Goal: Task Accomplishment & Management: Manage account settings

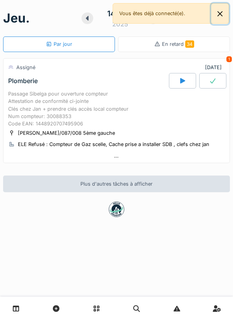
click at [213, 7] on button "Close" at bounding box center [219, 13] width 17 height 21
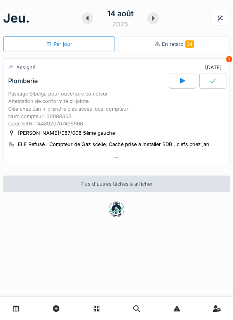
click at [164, 50] on div "En retard 34" at bounding box center [174, 44] width 112 height 16
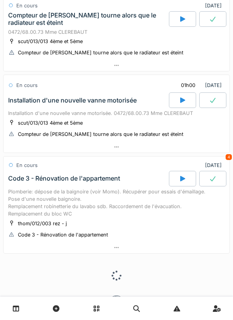
scroll to position [1867, 0]
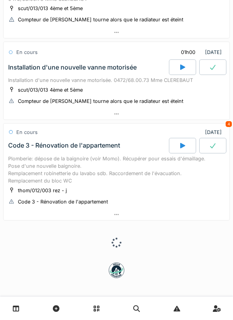
click at [124, 105] on div "scut/013/013 4ème et 5ème Compteur de chauffage tourne alors que le radiateur e…" at bounding box center [116, 95] width 216 height 19
click at [156, 119] on div at bounding box center [116, 113] width 226 height 11
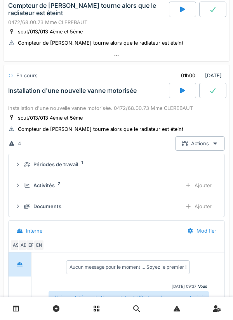
scroll to position [1818, 0]
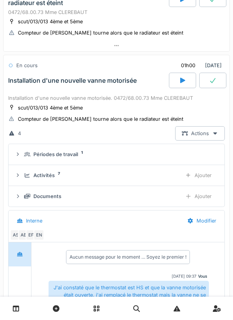
click at [205, 88] on div at bounding box center [212, 81] width 27 height 16
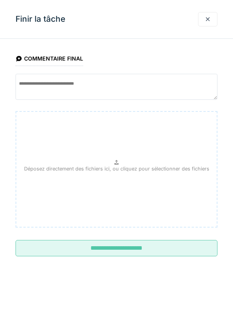
click at [162, 251] on input "**********" at bounding box center [117, 248] width 202 height 16
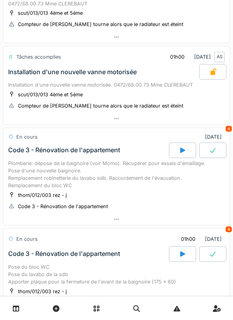
click at [152, 88] on div "Installation d'une nouvelle vanne motorisée. 0472/68.00.73 Mme CLEREBAUT" at bounding box center [116, 84] width 216 height 7
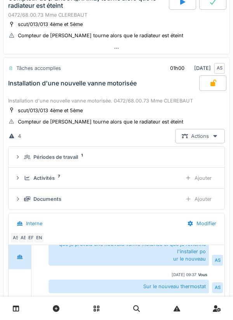
scroll to position [1833, 0]
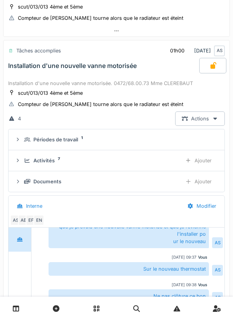
click at [148, 168] on div "Activités 7 Ajouter" at bounding box center [116, 160] width 203 height 14
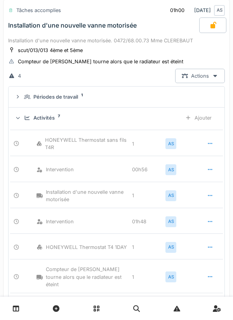
scroll to position [1878, 0]
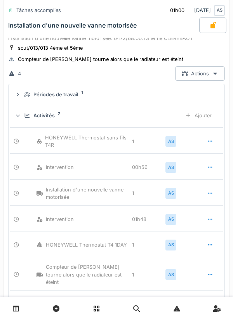
click at [193, 123] on div "Ajouter" at bounding box center [198, 115] width 40 height 14
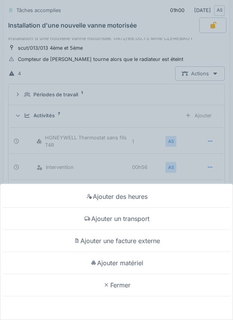
click at [146, 260] on div "Ajouter matériel" at bounding box center [116, 263] width 229 height 22
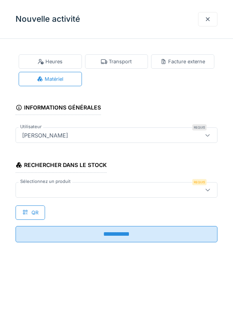
click at [130, 197] on div at bounding box center [117, 190] width 202 height 16
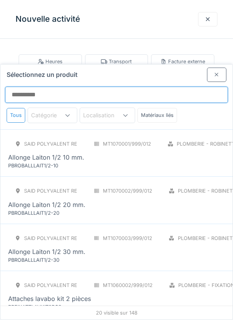
click at [155, 86] on input "Sélectionnez un produit" at bounding box center [116, 94] width 223 height 16
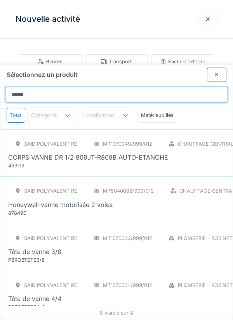
type input "*****"
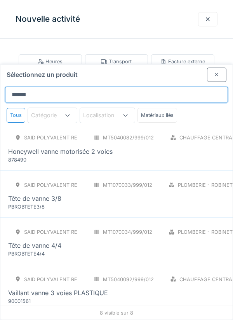
scroll to position [50, 0]
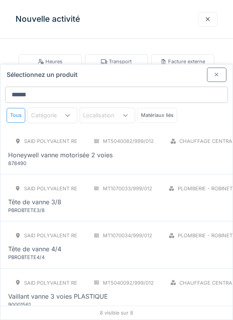
click at [170, 134] on div "SAID polyvalent RE MT5040082/999/012 Chauffage central - Pièces détachées chaud…" at bounding box center [201, 150] width 387 height 33
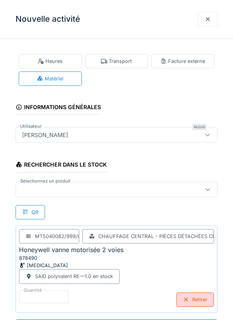
scroll to position [50, 0]
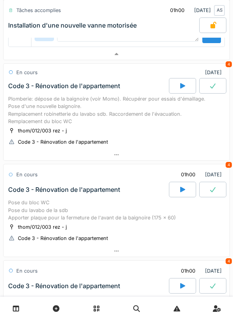
scroll to position [2247, 0]
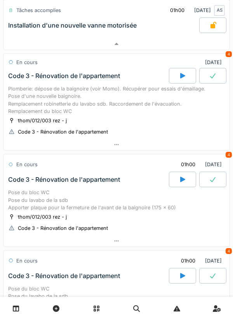
click at [61, 171] on div "En cours 01h00 28/07/2025 4" at bounding box center [116, 162] width 226 height 17
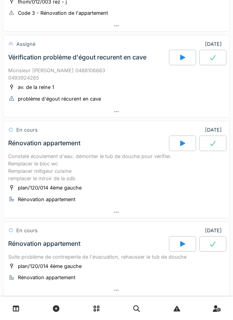
scroll to position [3152, 0]
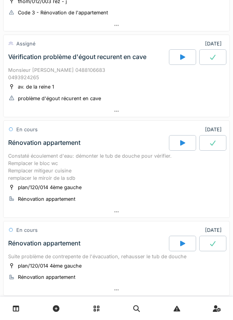
click at [174, 31] on div at bounding box center [116, 25] width 226 height 11
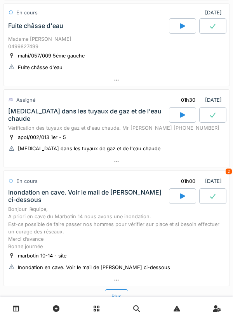
scroll to position [4261, 0]
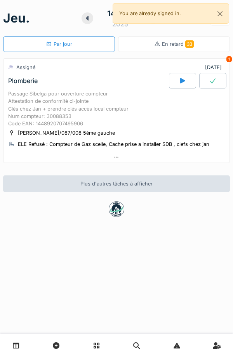
click at [125, 163] on div at bounding box center [116, 157] width 226 height 11
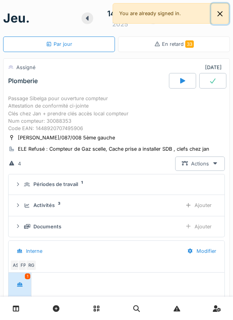
click at [226, 12] on button "Close" at bounding box center [219, 13] width 17 height 21
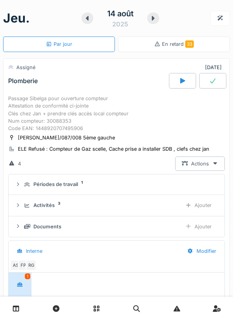
click at [86, 22] on div at bounding box center [87, 18] width 12 height 12
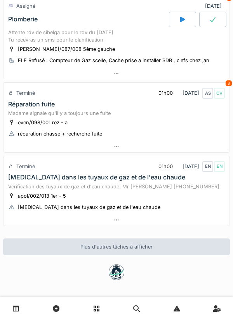
scroll to position [421, 0]
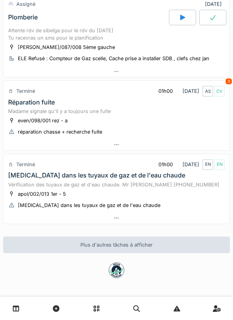
click at [118, 128] on div "even/098/001 rez - a réparation chasse + recherche fuite" at bounding box center [116, 125] width 216 height 19
click at [142, 142] on div at bounding box center [116, 144] width 226 height 11
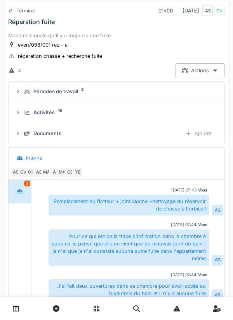
scroll to position [493, 0]
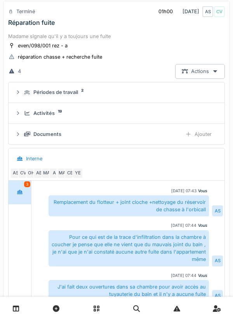
click at [126, 138] on div "Documents" at bounding box center [99, 133] width 151 height 7
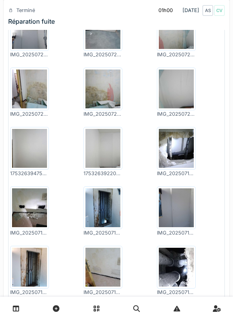
scroll to position [691, 0]
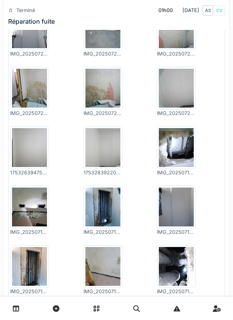
click at [107, 221] on img at bounding box center [102, 206] width 35 height 39
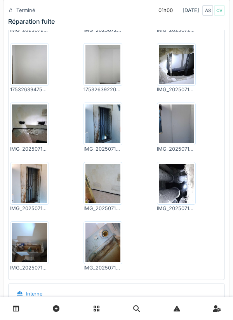
scroll to position [775, 0]
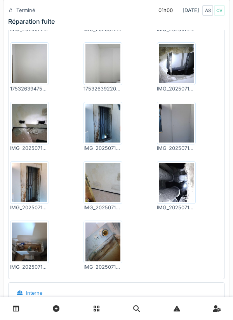
click at [33, 138] on img at bounding box center [29, 123] width 35 height 39
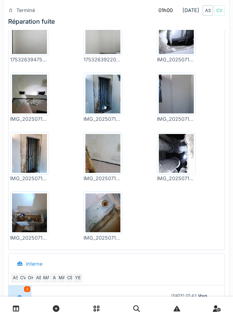
scroll to position [798, 0]
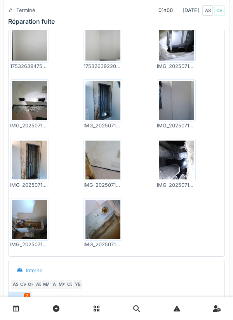
click at [167, 171] on img at bounding box center [176, 159] width 35 height 39
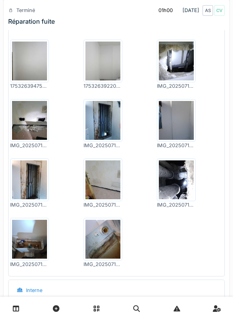
scroll to position [769, 0]
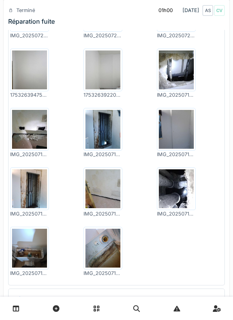
click at [175, 143] on img at bounding box center [176, 129] width 35 height 39
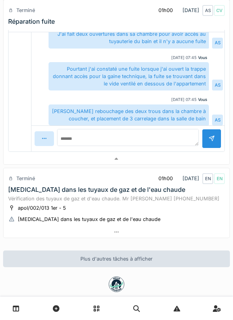
scroll to position [1183, 0]
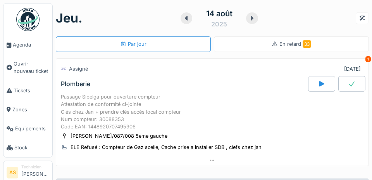
scroll to position [2, 0]
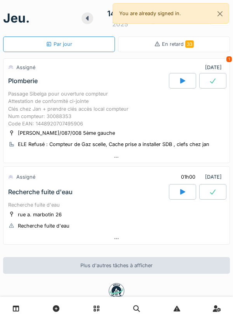
click at [185, 199] on div at bounding box center [182, 192] width 27 height 16
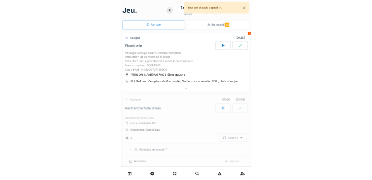
scroll to position [142, 0]
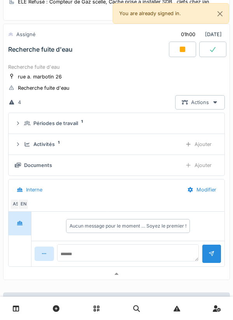
click at [192, 149] on div "Ajouter" at bounding box center [198, 144] width 40 height 14
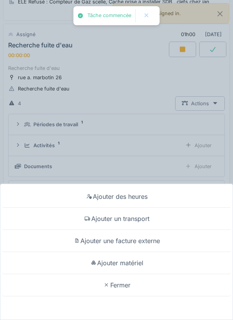
click at [102, 220] on div "Ajouter un transport" at bounding box center [116, 218] width 229 height 22
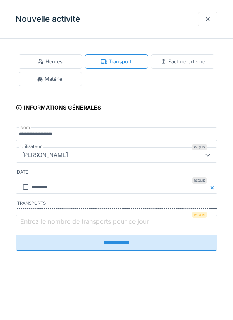
click at [44, 226] on label "Entrez le nombre de transports pour ce jour" at bounding box center [84, 220] width 131 height 9
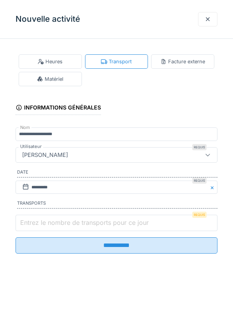
click at [44, 228] on input "Entrez le nombre de transports pour ce jour" at bounding box center [117, 222] width 202 height 16
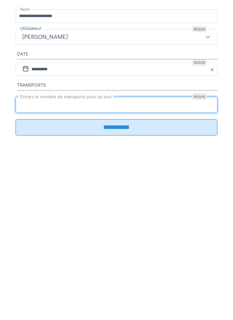
type input "*"
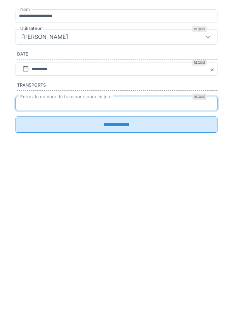
click at [27, 249] on input "**********" at bounding box center [117, 242] width 202 height 16
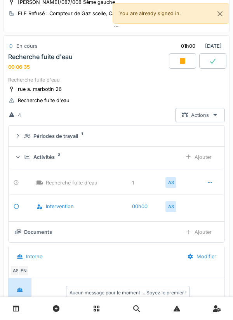
scroll to position [128, 0]
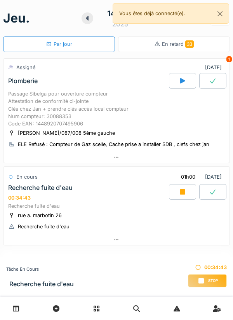
click at [196, 279] on div "Stop" at bounding box center [207, 280] width 39 height 13
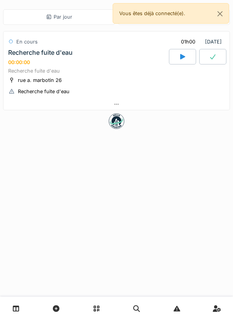
click at [137, 110] on div at bounding box center [116, 104] width 226 height 11
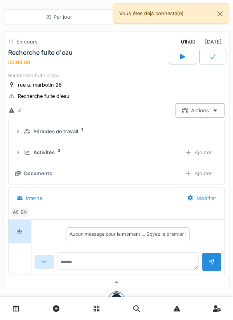
scroll to position [29, 0]
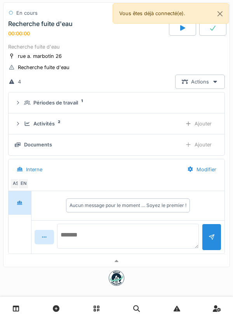
click at [123, 234] on textarea at bounding box center [128, 235] width 142 height 25
click at [125, 233] on textarea at bounding box center [128, 235] width 142 height 25
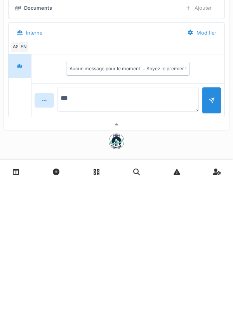
type textarea "****"
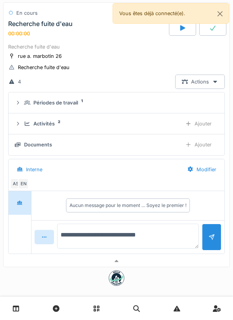
scroll to position [21, 0]
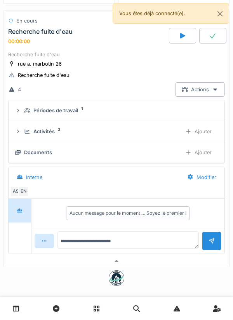
click at [5, 319] on div at bounding box center [116, 307] width 233 height 23
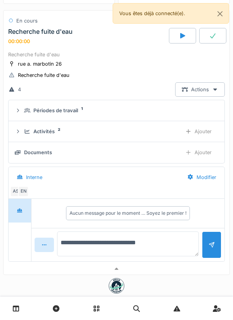
click at [148, 241] on textarea "**********" at bounding box center [128, 243] width 142 height 25
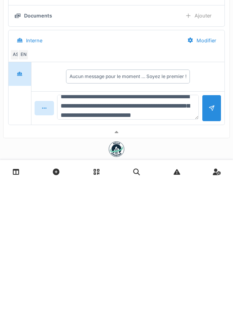
scroll to position [19, 0]
type textarea "**********"
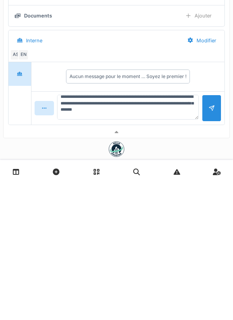
click at [204, 258] on div at bounding box center [211, 244] width 19 height 27
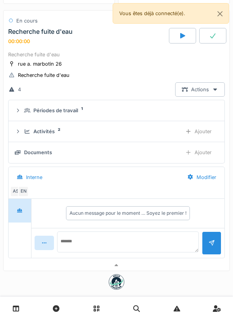
scroll to position [0, 0]
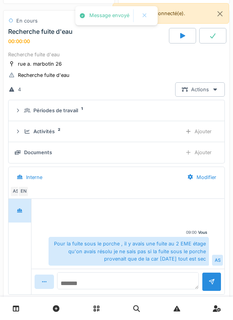
click at [140, 274] on textarea at bounding box center [128, 280] width 142 height 17
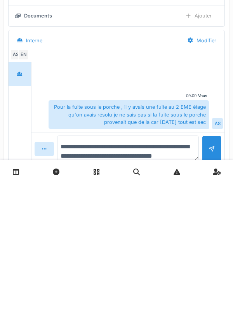
scroll to position [9, 0]
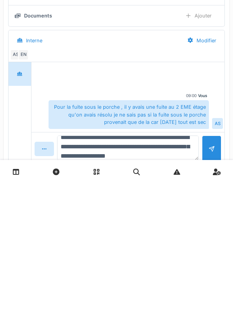
type textarea "**********"
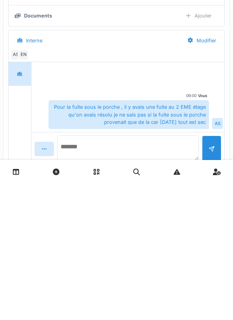
scroll to position [0, 0]
type textarea "*"
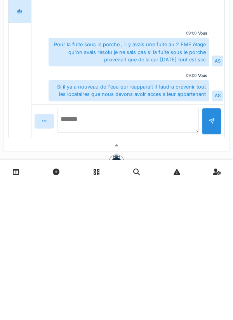
scroll to position [112, 0]
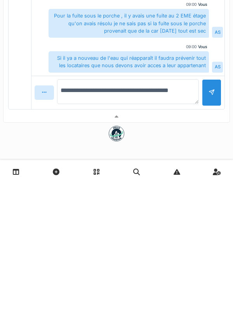
type textarea "**********"
click at [211, 236] on div at bounding box center [211, 229] width 19 height 27
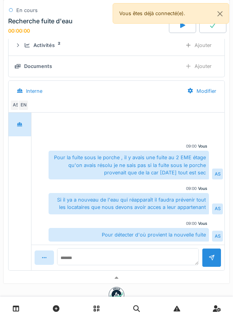
scroll to position [0, 0]
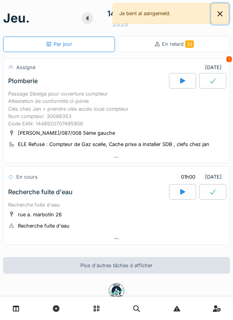
click at [213, 14] on button "Close" at bounding box center [219, 13] width 17 height 21
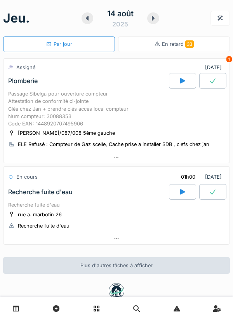
click at [156, 21] on div at bounding box center [153, 18] width 12 height 12
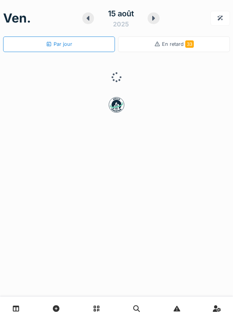
click at [159, 18] on div at bounding box center [153, 18] width 12 height 12
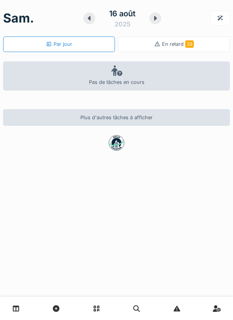
click at [155, 18] on icon at bounding box center [155, 18] width 3 height 5
click at [155, 21] on div at bounding box center [153, 18] width 12 height 12
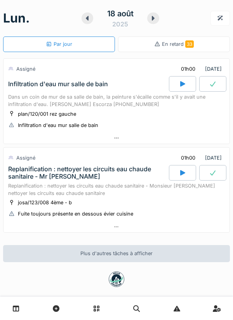
click at [156, 21] on icon at bounding box center [153, 18] width 8 height 6
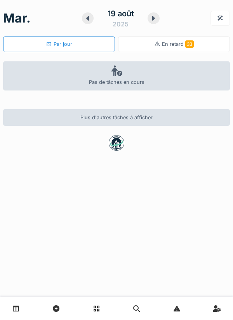
click at [88, 29] on div "19 août 2025" at bounding box center [121, 18] width 78 height 24
click at [91, 19] on icon at bounding box center [88, 18] width 8 height 6
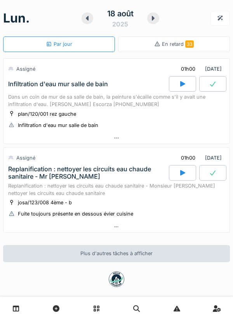
click at [137, 114] on div "plan/120/001 rez gauche Infiltration d'eau mur salle de bain" at bounding box center [116, 119] width 216 height 19
click at [131, 136] on div at bounding box center [116, 137] width 226 height 11
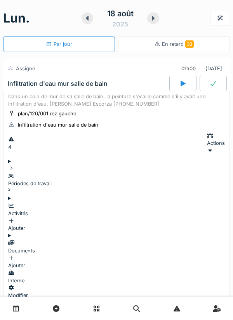
scroll to position [27, 0]
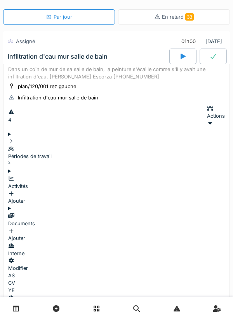
click at [152, 142] on summary "Périodes de travail 2" at bounding box center [116, 148] width 216 height 37
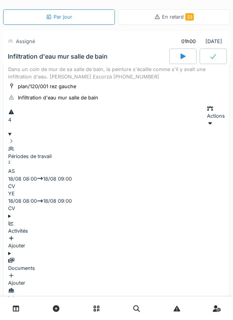
click at [211, 182] on div "CV" at bounding box center [116, 185] width 216 height 7
click at [89, 175] on div "18/08 08:00 18/08 09:00" at bounding box center [116, 178] width 216 height 7
click at [210, 114] on div "Actions" at bounding box center [216, 116] width 18 height 22
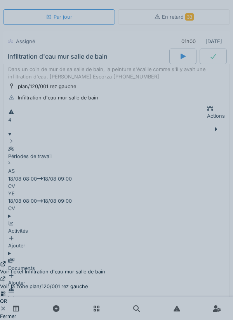
click at [105, 260] on div "Voir ticket Infiltration d'eau mur salle de bain" at bounding box center [52, 267] width 105 height 15
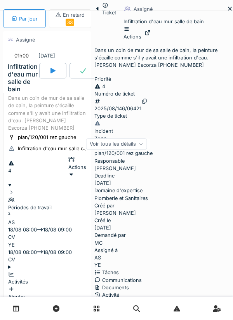
click at [141, 33] on div at bounding box center [132, 29] width 18 height 7
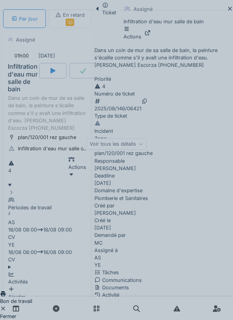
click at [193, 122] on div "Bon de travail Fermer" at bounding box center [116, 160] width 233 height 320
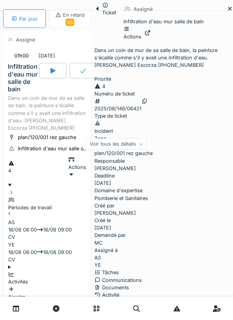
click at [147, 100] on div at bounding box center [144, 100] width 6 height 7
click at [141, 105] on div "2025/08/146/06421" at bounding box center [117, 108] width 47 height 7
click at [147, 101] on div at bounding box center [144, 100] width 6 height 7
click at [141, 99] on div "2025/08/146/06421" at bounding box center [117, 104] width 47 height 15
click at [147, 99] on icon at bounding box center [144, 101] width 4 height 5
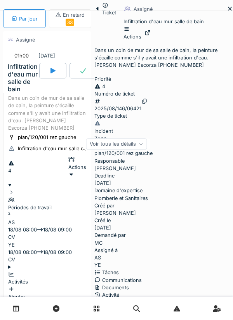
scroll to position [60, 0]
click at [137, 276] on div "Communications" at bounding box center [163, 279] width 138 height 7
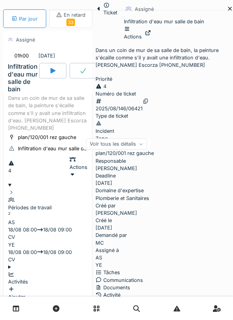
click at [95, 291] on div "Activité" at bounding box center [163, 294] width 137 height 7
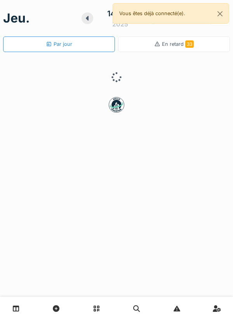
click at [7, 80] on div at bounding box center [116, 77] width 226 height 39
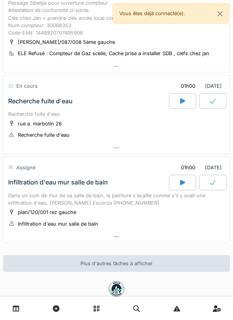
scroll to position [117, 0]
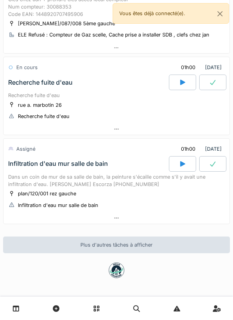
click at [178, 165] on icon at bounding box center [182, 164] width 8 height 6
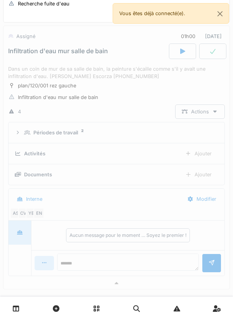
scroll to position [224, 0]
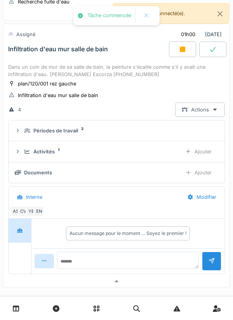
click at [153, 155] on div "Activités 1" at bounding box center [99, 151] width 151 height 7
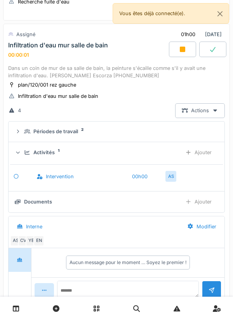
click at [195, 159] on div "Ajouter" at bounding box center [198, 152] width 40 height 14
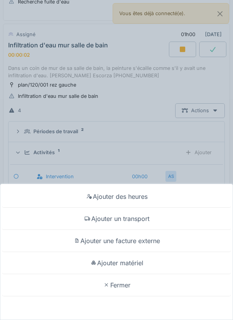
click at [141, 222] on div "Ajouter un transport" at bounding box center [116, 218] width 229 height 22
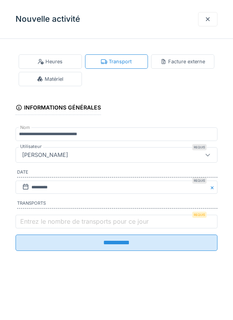
click at [90, 223] on label "Entrez le nombre de transports pour ce jour" at bounding box center [84, 220] width 131 height 9
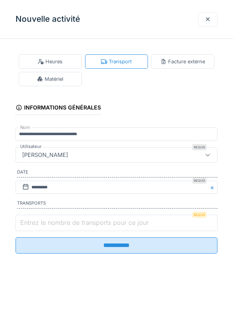
click at [90, 223] on input "Entrez le nombre de transports pour ce jour" at bounding box center [117, 222] width 202 height 16
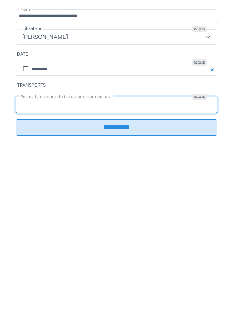
type input "*"
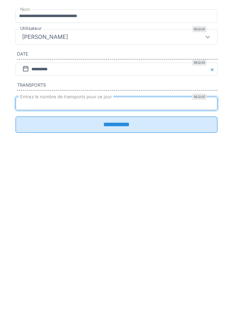
click at [93, 251] on input "**********" at bounding box center [117, 242] width 202 height 16
